Goal: Transaction & Acquisition: Obtain resource

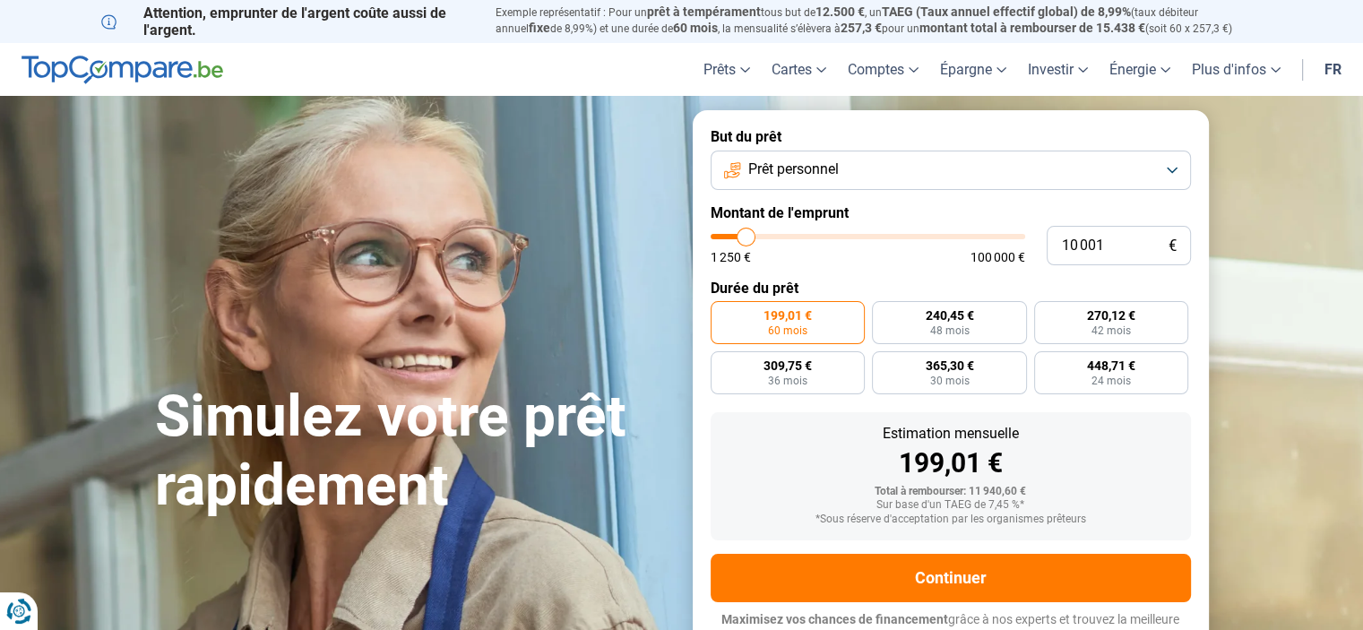
type input "62 500"
type input "62500"
click at [903, 235] on input "range" at bounding box center [867, 236] width 314 height 5
radio input "false"
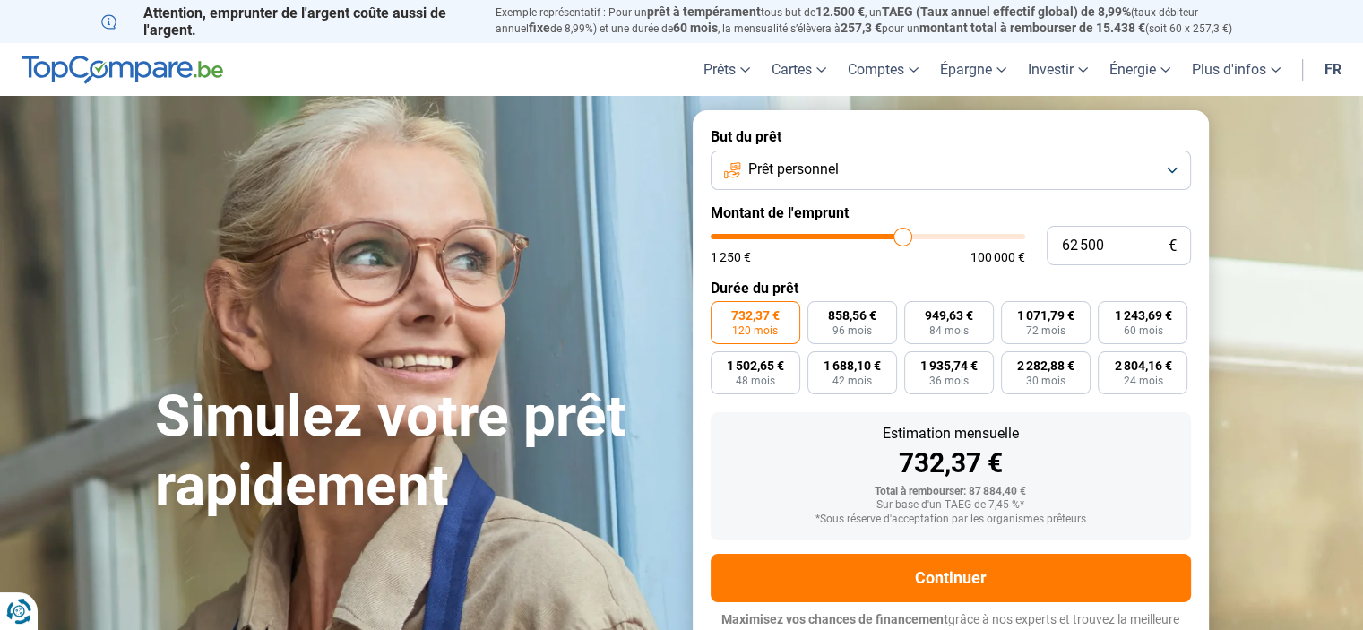
scroll to position [17, 0]
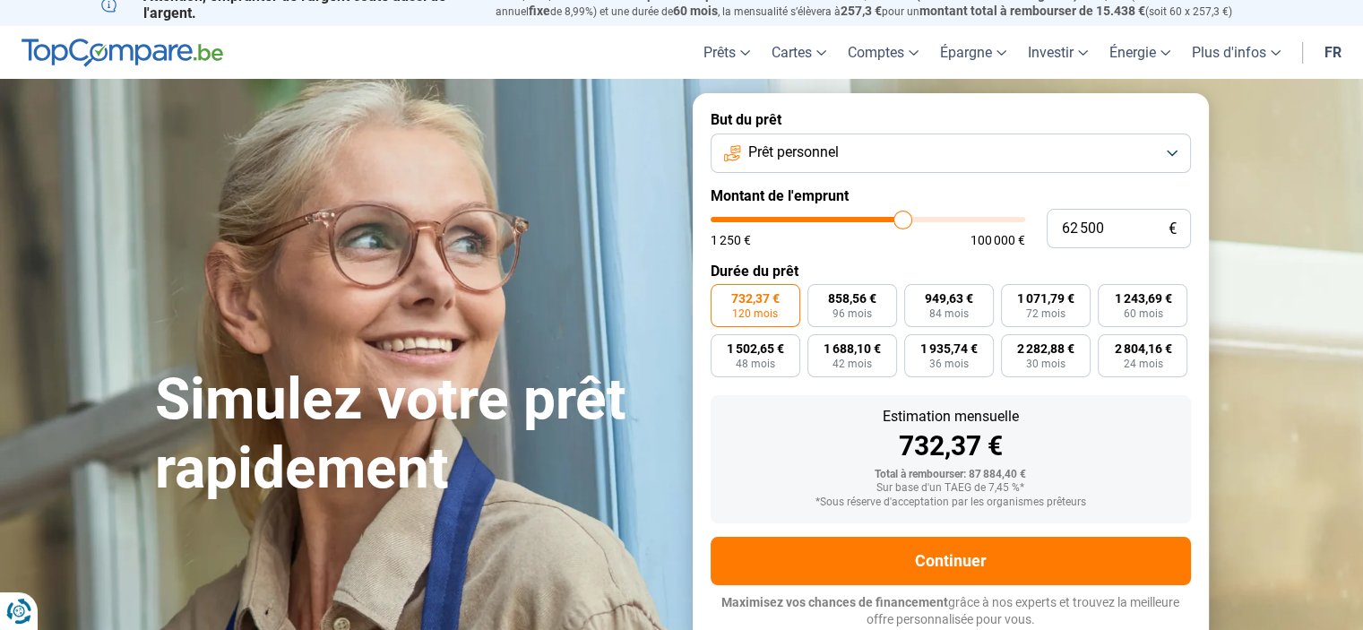
type input "42 000"
type input "42000"
click at [841, 221] on input "range" at bounding box center [867, 219] width 314 height 5
type input "49 000"
type input "49000"
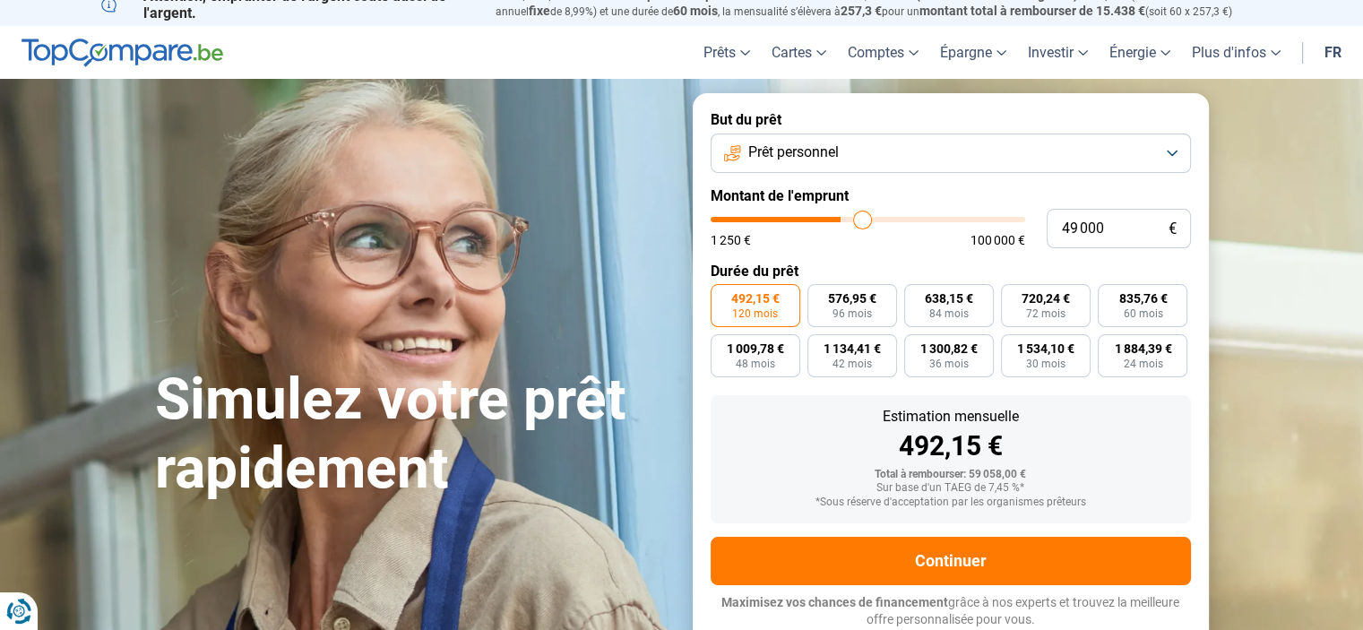
click at [862, 221] on input "range" at bounding box center [867, 219] width 314 height 5
type input "49 250"
type input "49250"
type input "49 500"
type input "49500"
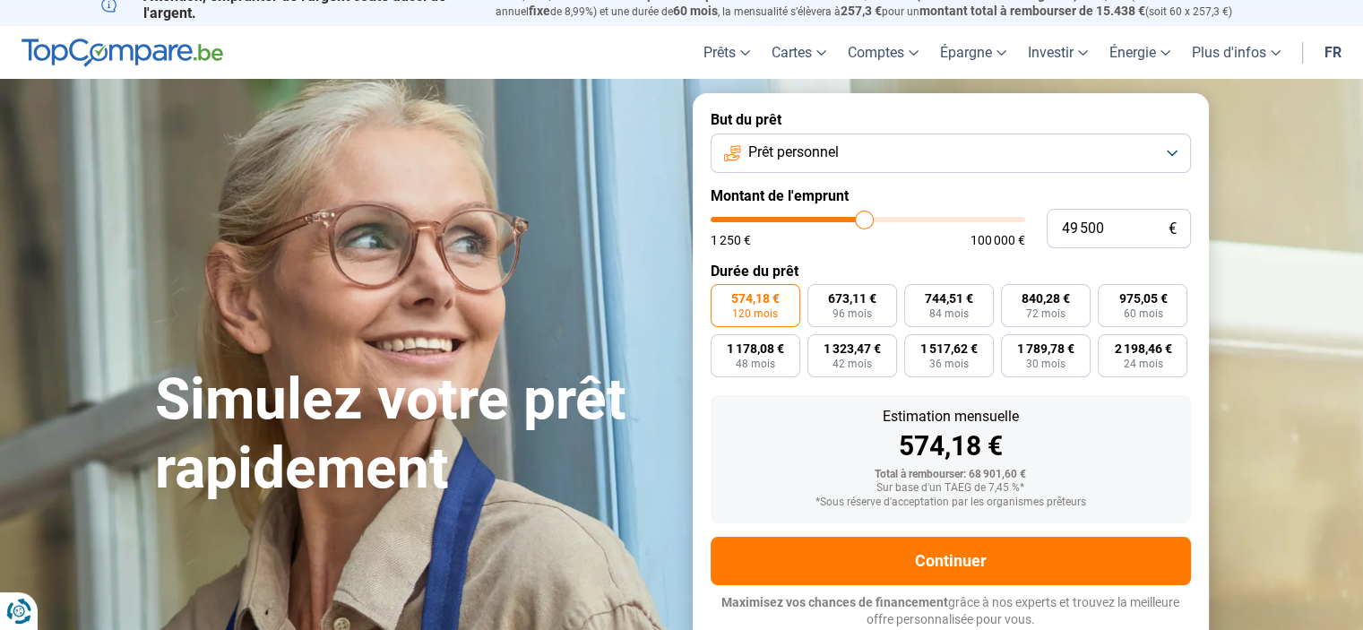
type input "49 750"
type input "49750"
type input "50 000"
click at [864, 219] on input "range" at bounding box center [867, 219] width 314 height 5
type input "49750"
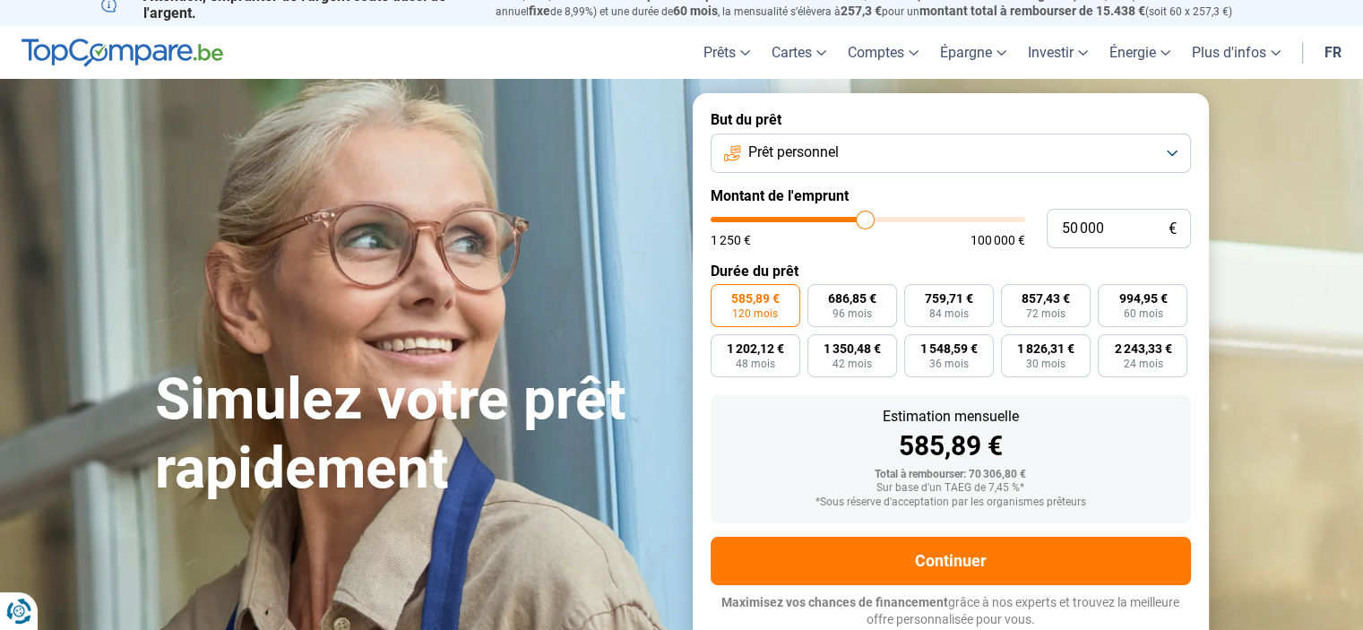
type input "49 750"
click at [1289, 254] on section "Simulez votre prêt rapidement Simulez votre prêt rapidement But du prêt Prêt pe…" at bounding box center [681, 369] width 1363 height 581
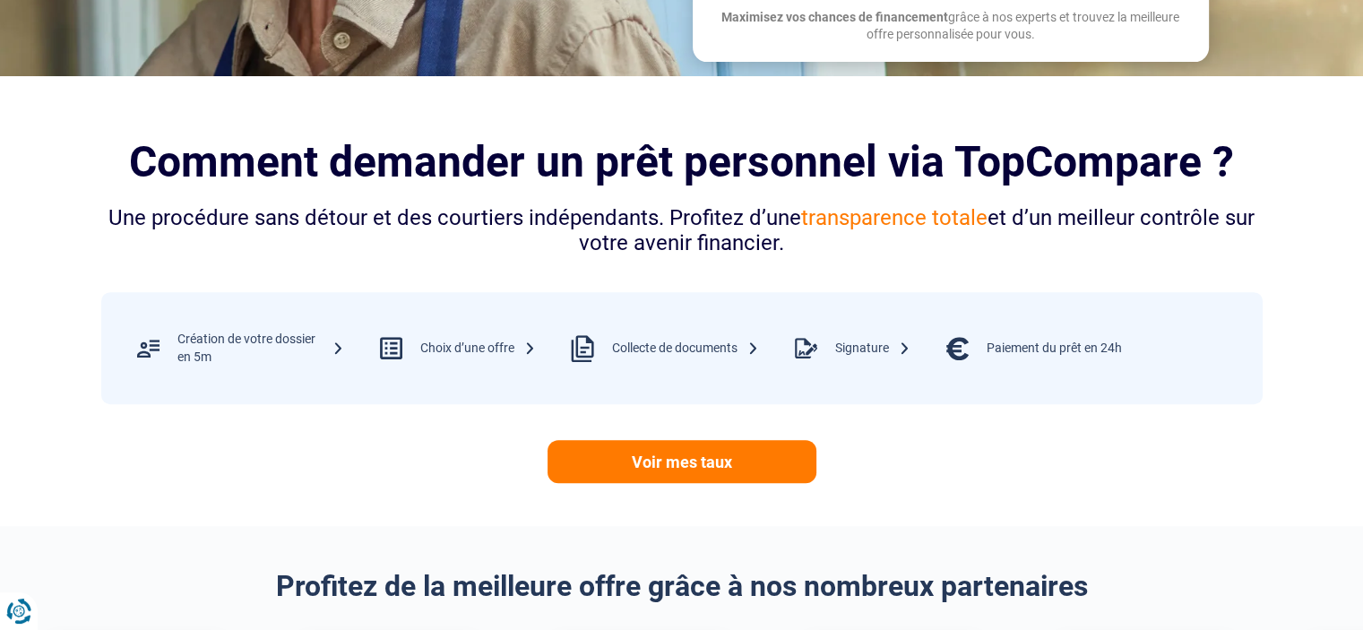
scroll to position [626, 0]
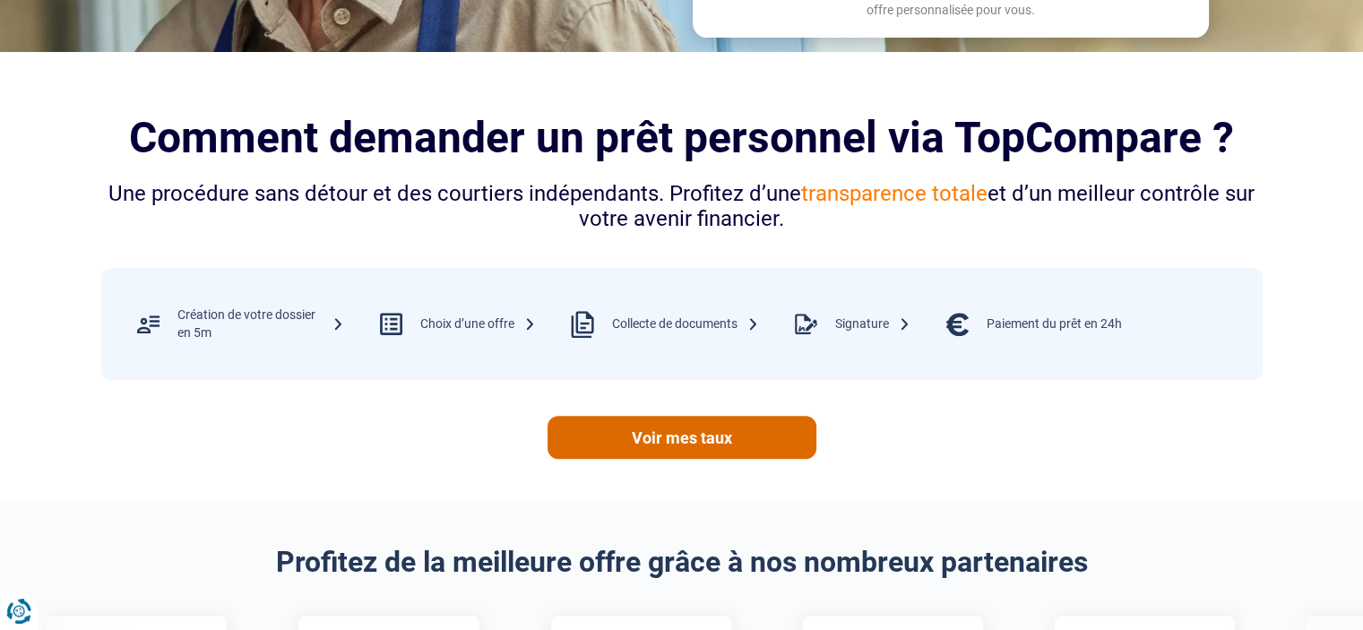
click at [647, 447] on link "Voir mes taux" at bounding box center [681, 437] width 269 height 43
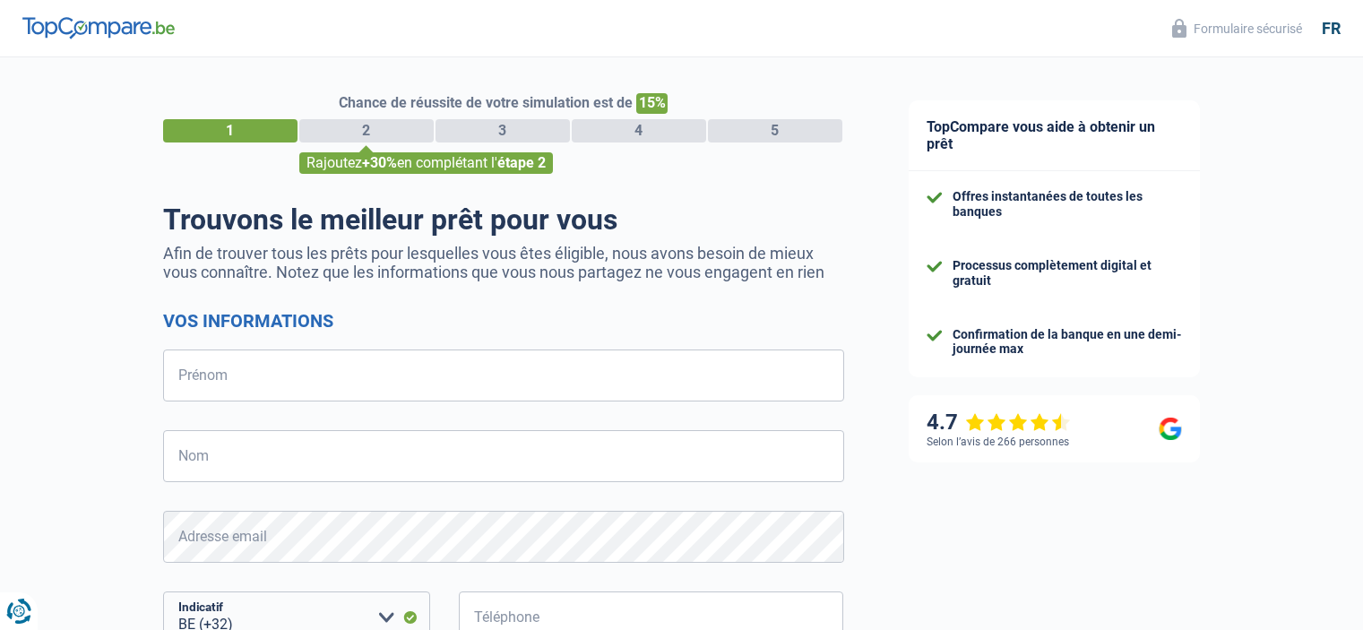
select select "32"
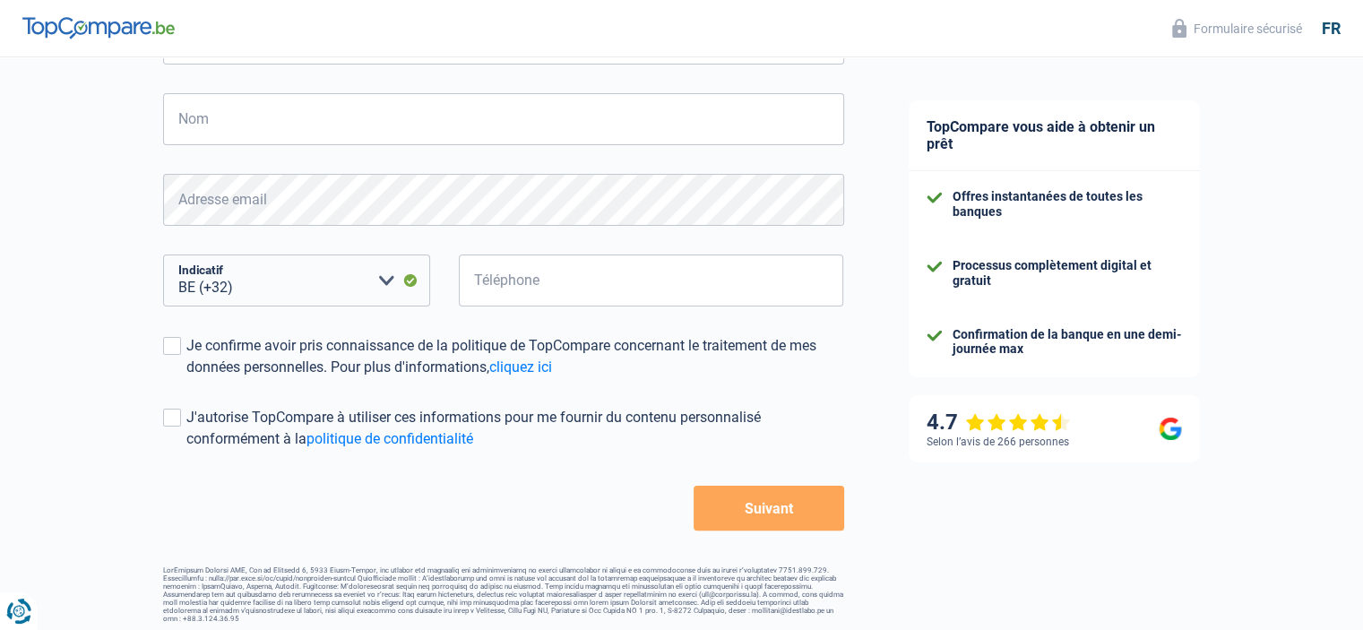
scroll to position [344, 0]
